Goal: Navigation & Orientation: Find specific page/section

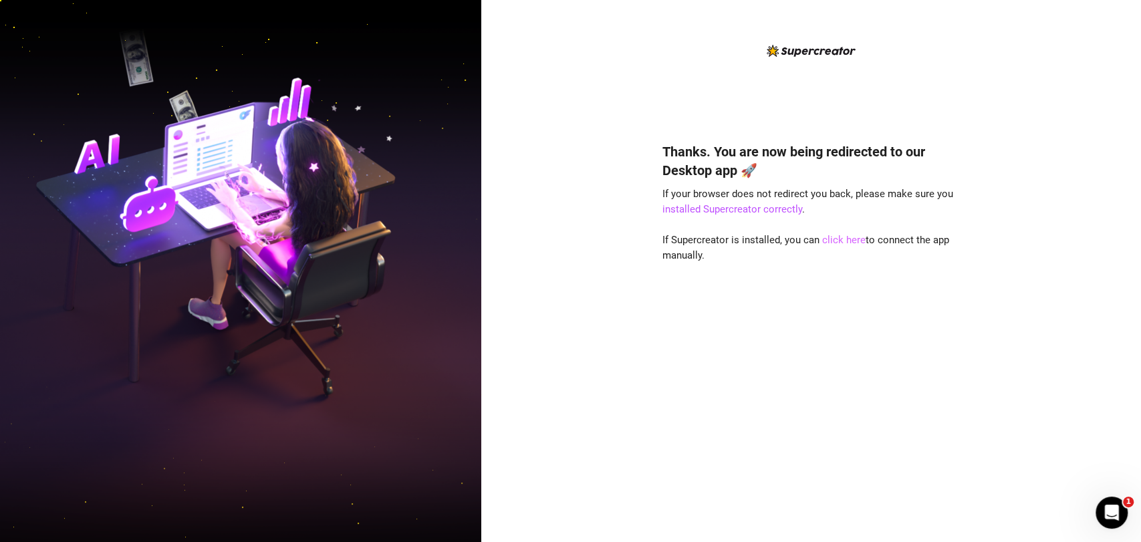
click at [847, 242] on link "click here" at bounding box center [843, 240] width 43 height 12
click at [843, 245] on link "click here" at bounding box center [843, 240] width 43 height 12
